Goal: Information Seeking & Learning: Learn about a topic

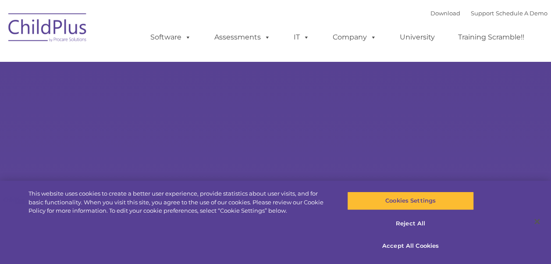
select select "MEDIUM"
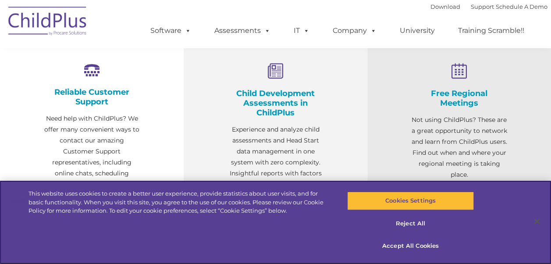
scroll to position [279, 0]
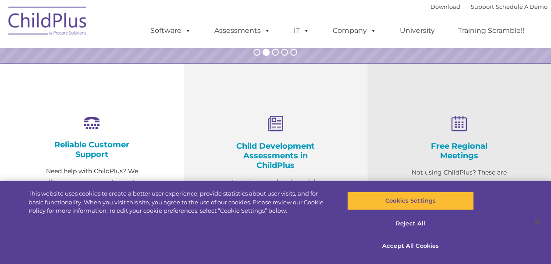
click at [271, 127] on icon at bounding box center [276, 124] width 96 height 17
click at [275, 146] on h4 "Child Development Assessments in ChildPlus" at bounding box center [276, 155] width 96 height 29
drag, startPoint x: 275, startPoint y: 146, endPoint x: 277, endPoint y: 167, distance: 20.3
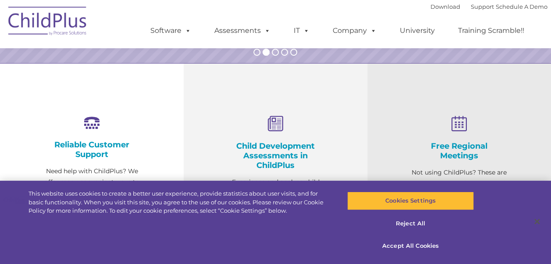
click at [277, 167] on h4 "Child Development Assessments in ChildPlus" at bounding box center [276, 155] width 96 height 29
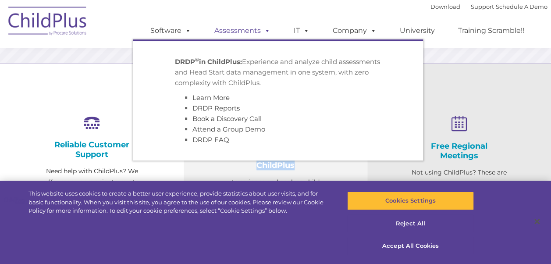
click at [222, 32] on link "Assessments" at bounding box center [243, 31] width 74 height 18
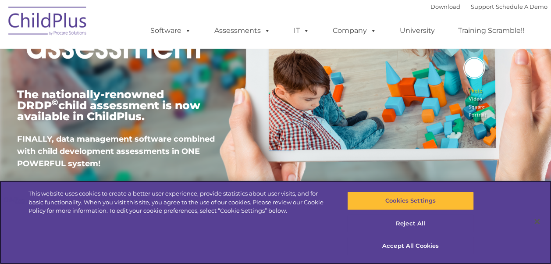
scroll to position [151, 0]
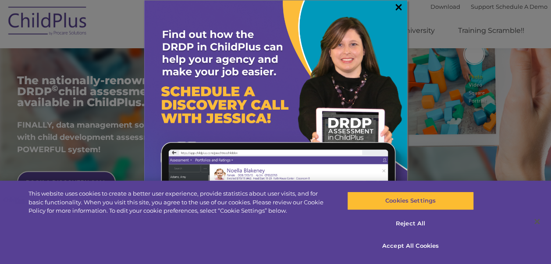
click at [397, 9] on link "×" at bounding box center [399, 7] width 10 height 9
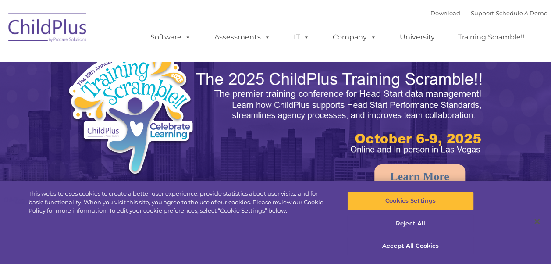
select select "MEDIUM"
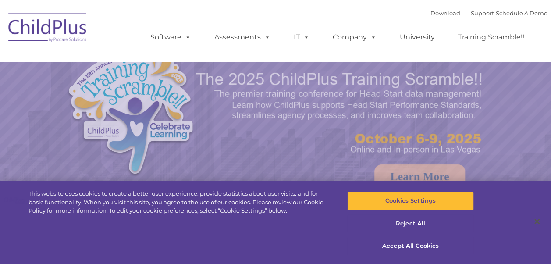
select select "MEDIUM"
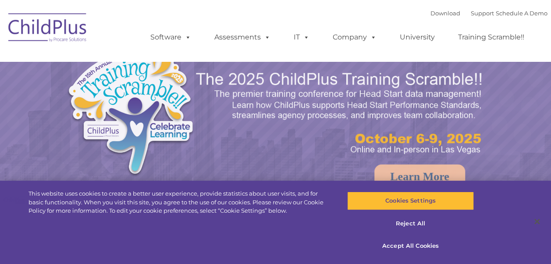
select select "MEDIUM"
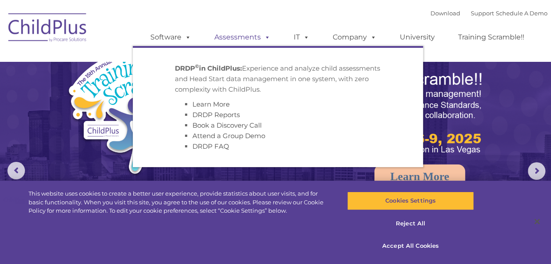
click at [244, 33] on link "Assessments" at bounding box center [243, 38] width 74 height 18
click at [217, 41] on link "Assessments" at bounding box center [243, 38] width 74 height 18
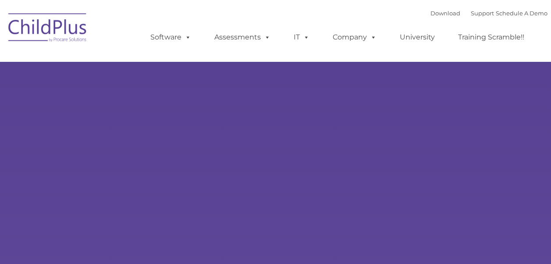
type input ""
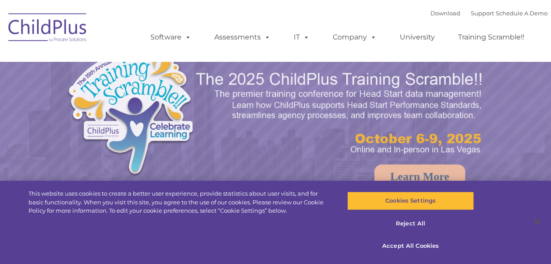
select select "MEDIUM"
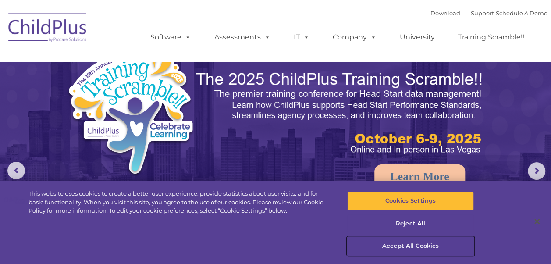
click at [397, 250] on button "Accept All Cookies" at bounding box center [410, 246] width 127 height 18
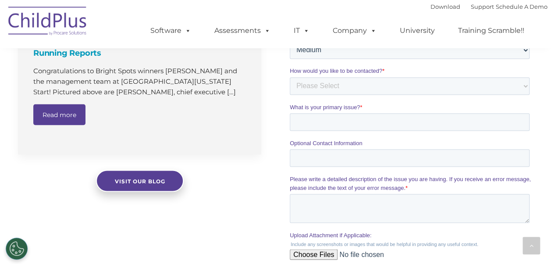
scroll to position [952, 0]
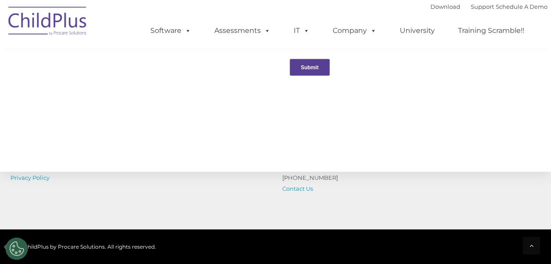
click at [314, 62] on input "Submit" at bounding box center [310, 67] width 40 height 17
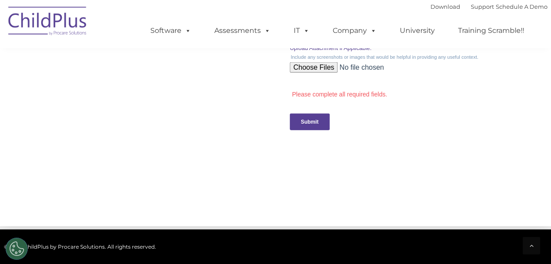
click at [322, 122] on input "Submit" at bounding box center [310, 122] width 40 height 17
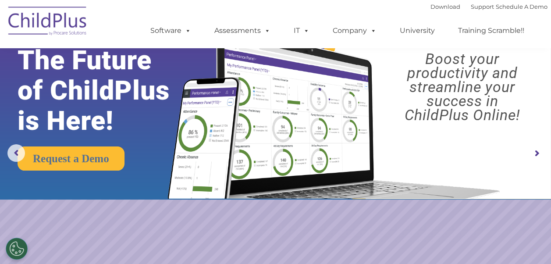
scroll to position [0, 0]
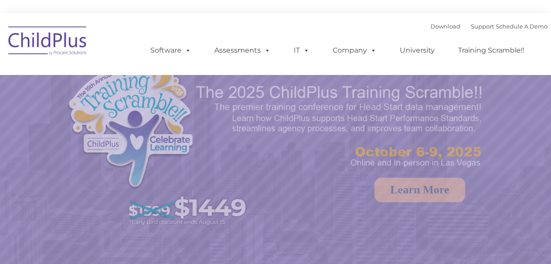
select select "MEDIUM"
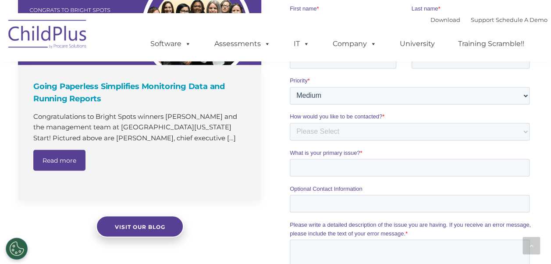
scroll to position [693, 0]
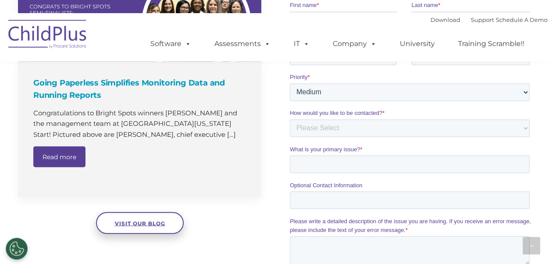
click at [151, 220] on span "Visit our blog" at bounding box center [139, 223] width 50 height 7
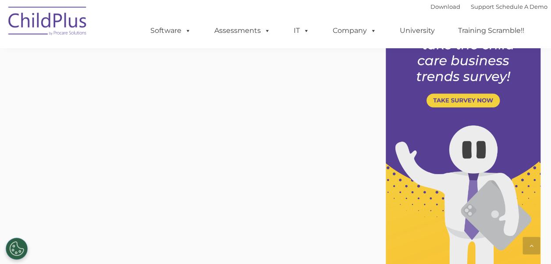
scroll to position [267, 0]
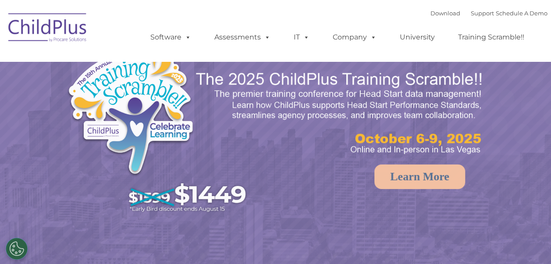
select select "MEDIUM"
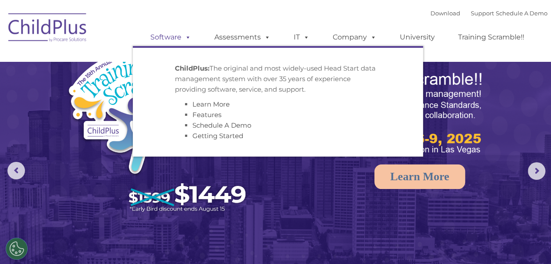
click at [179, 32] on link "Software" at bounding box center [171, 38] width 58 height 18
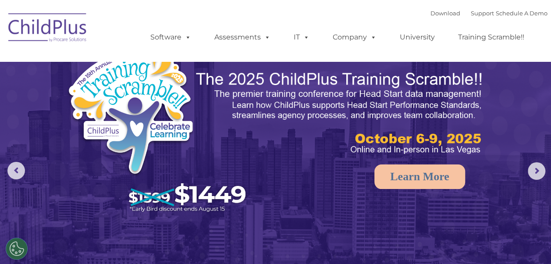
click at [147, 23] on ul "Software ChildPlus: The original and most widely-used Head Start data managemen…" at bounding box center [340, 37] width 415 height 35
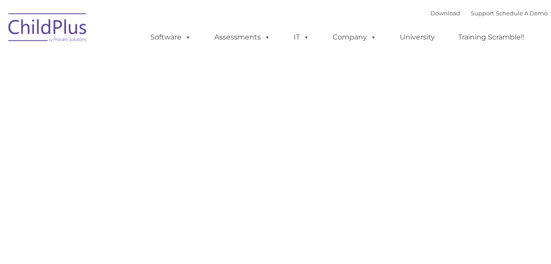
type input ""
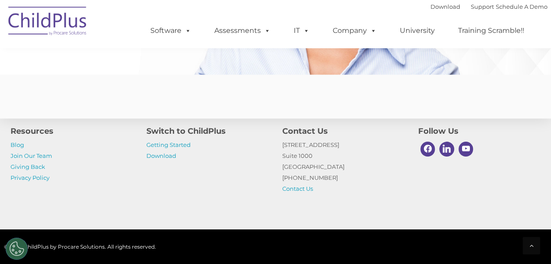
scroll to position [2218, 0]
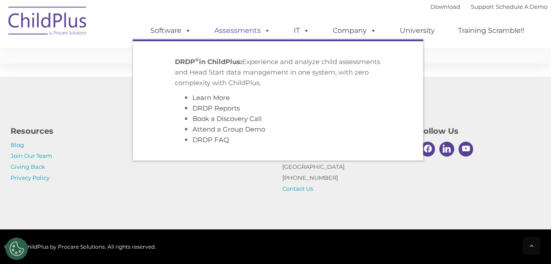
click at [236, 35] on link "Assessments" at bounding box center [243, 31] width 74 height 18
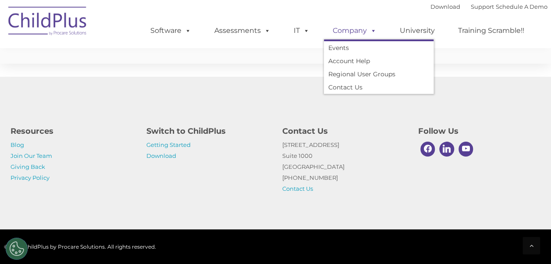
click at [350, 34] on link "Company" at bounding box center [354, 31] width 61 height 18
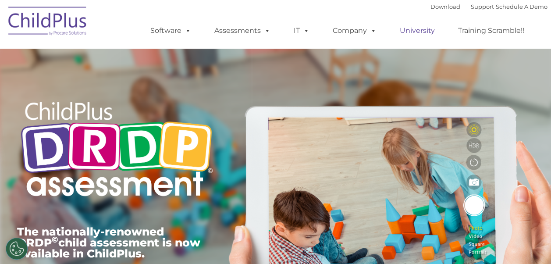
click at [411, 32] on link "University" at bounding box center [417, 31] width 53 height 18
